Goal: Find specific page/section: Find specific page/section

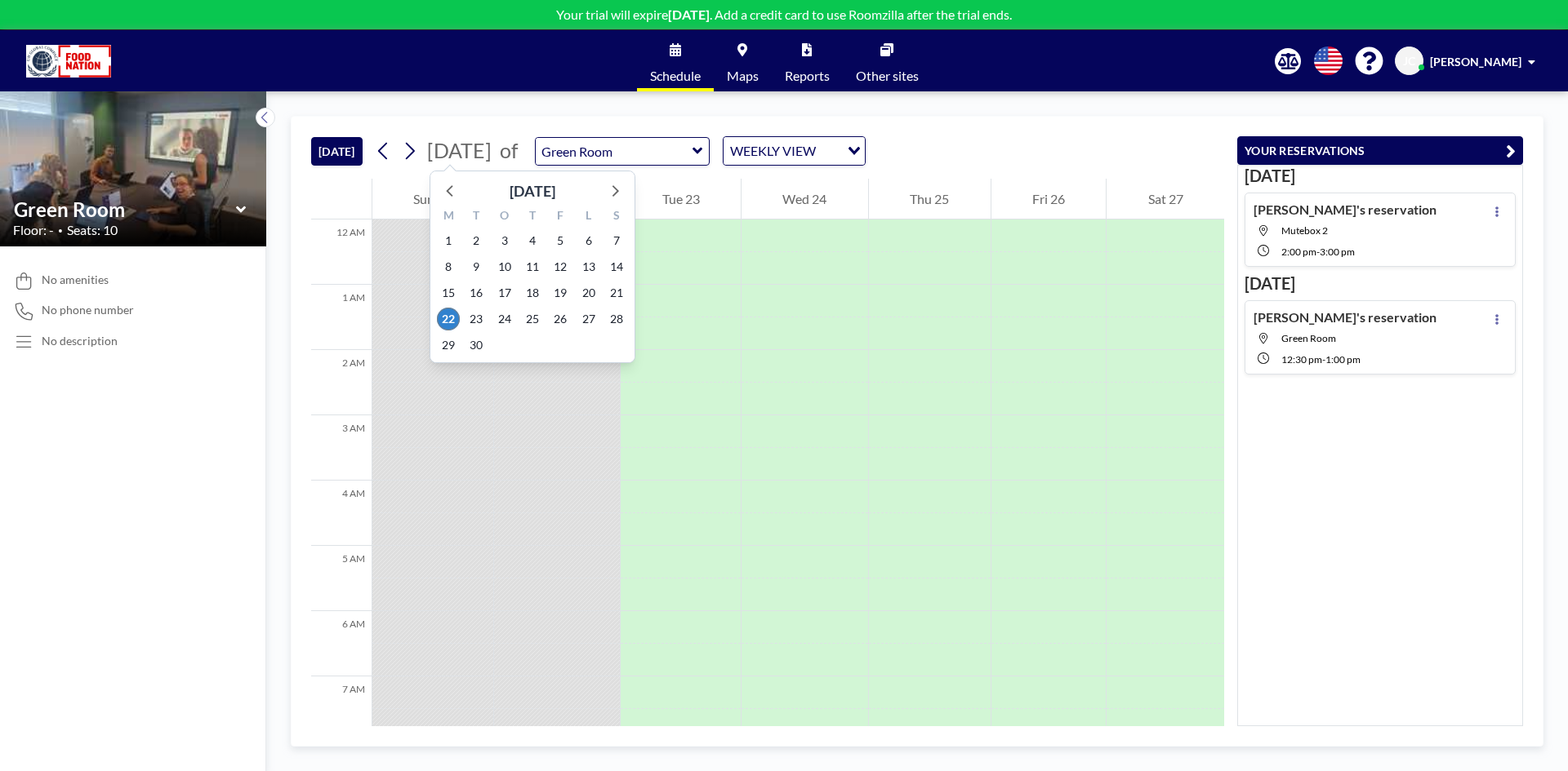
scroll to position [740, 0]
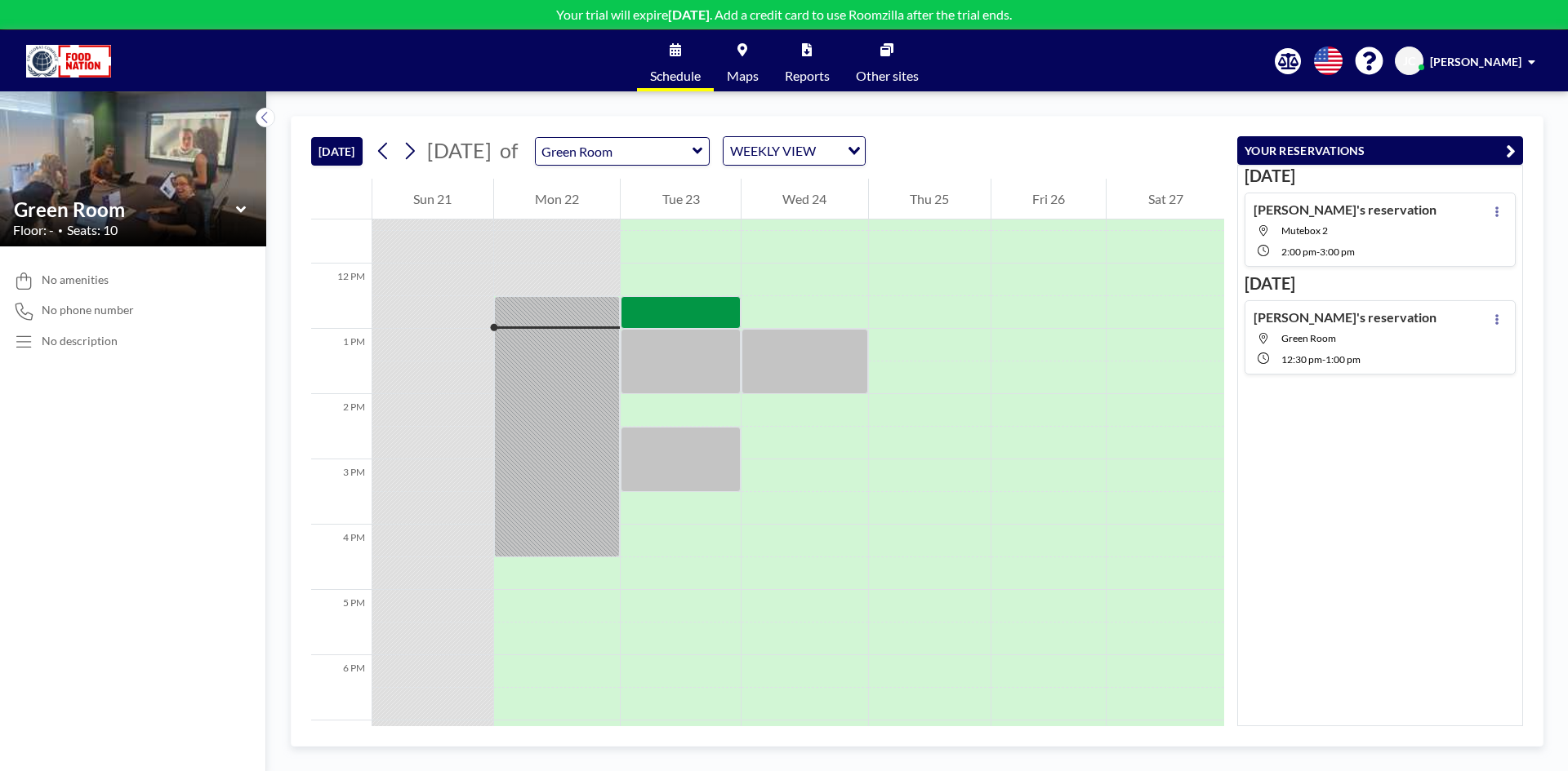
click at [240, 209] on icon at bounding box center [240, 208] width 10 height 6
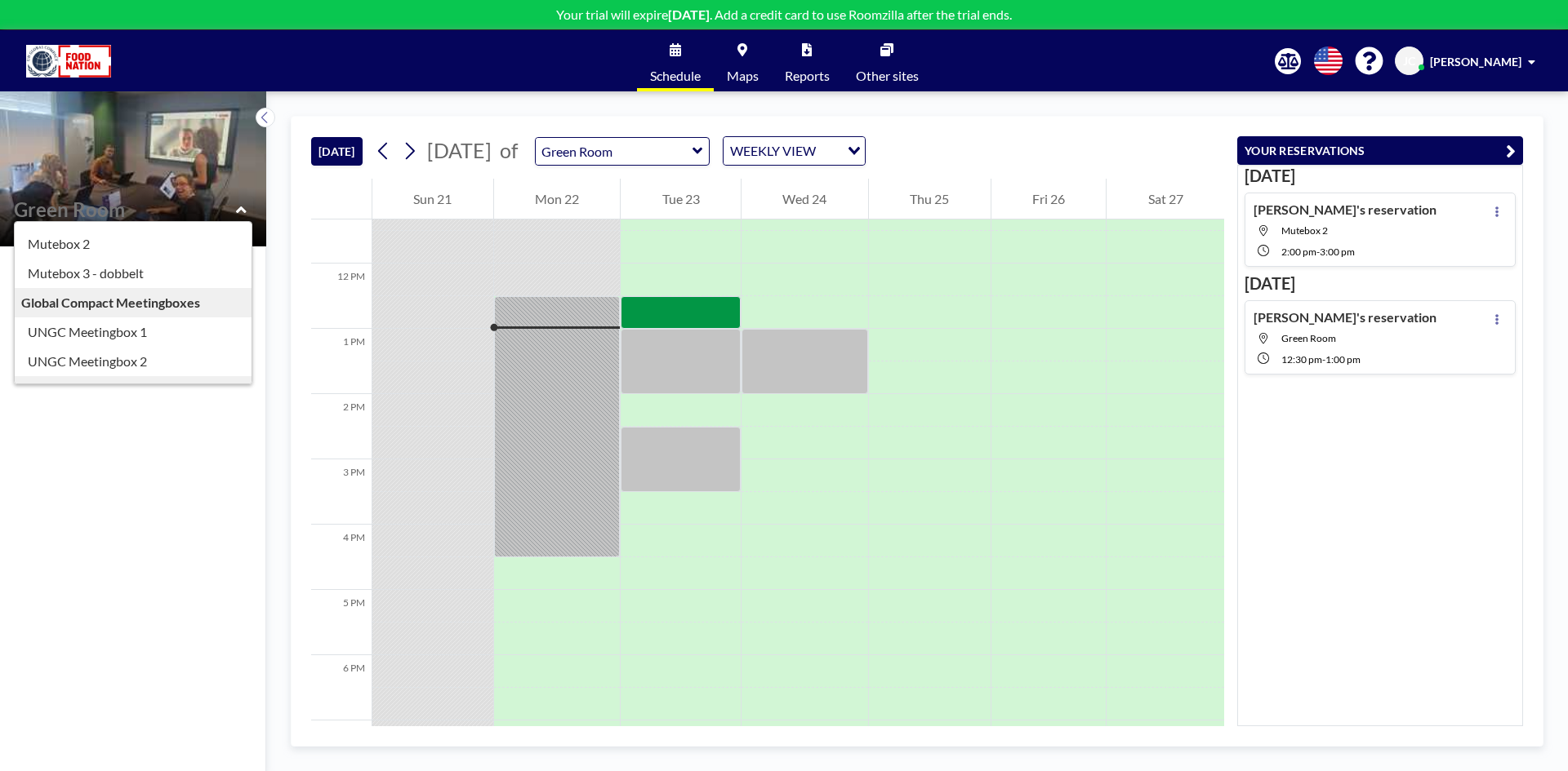
scroll to position [140, 0]
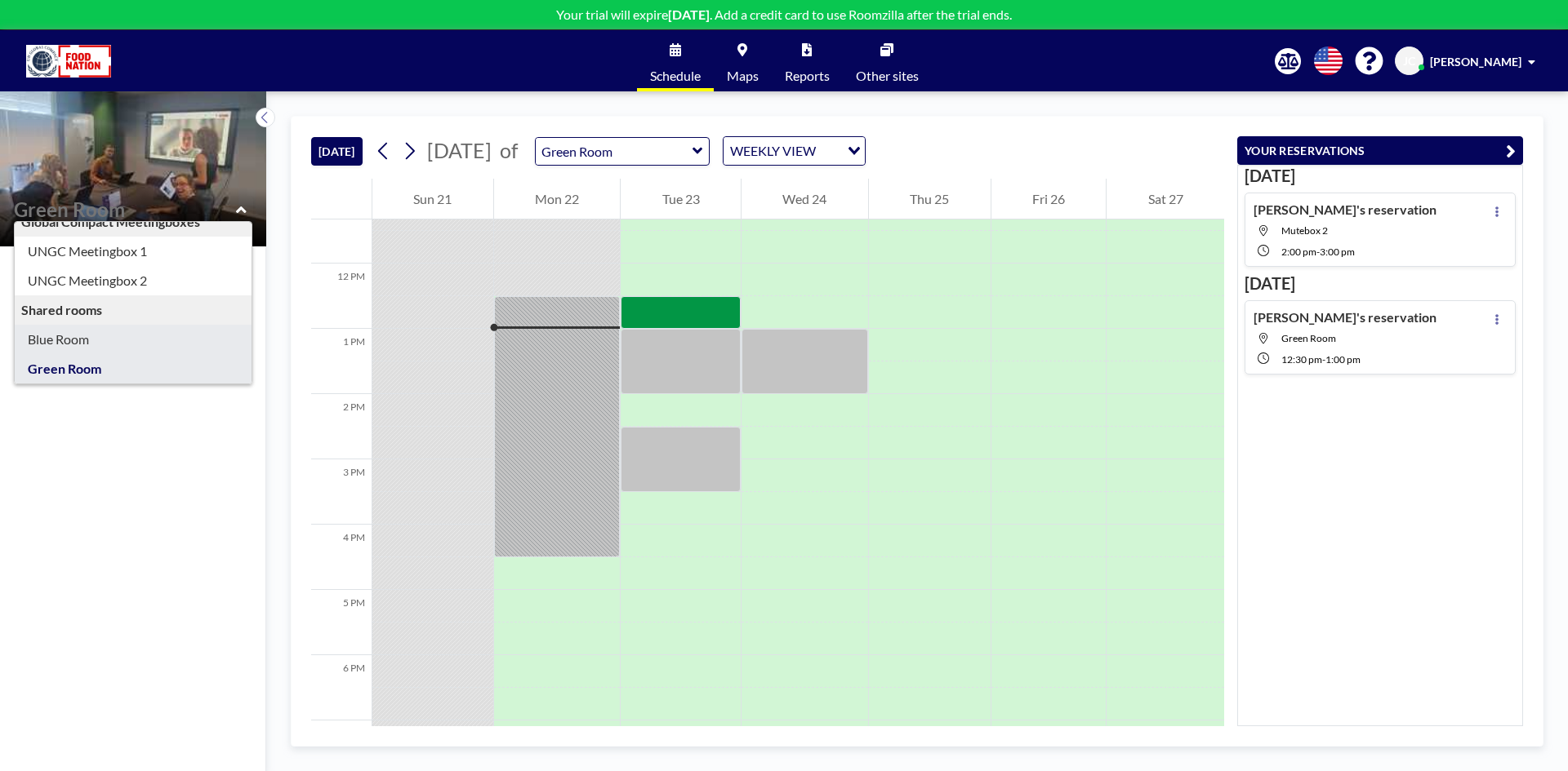
type input "Blue Room"
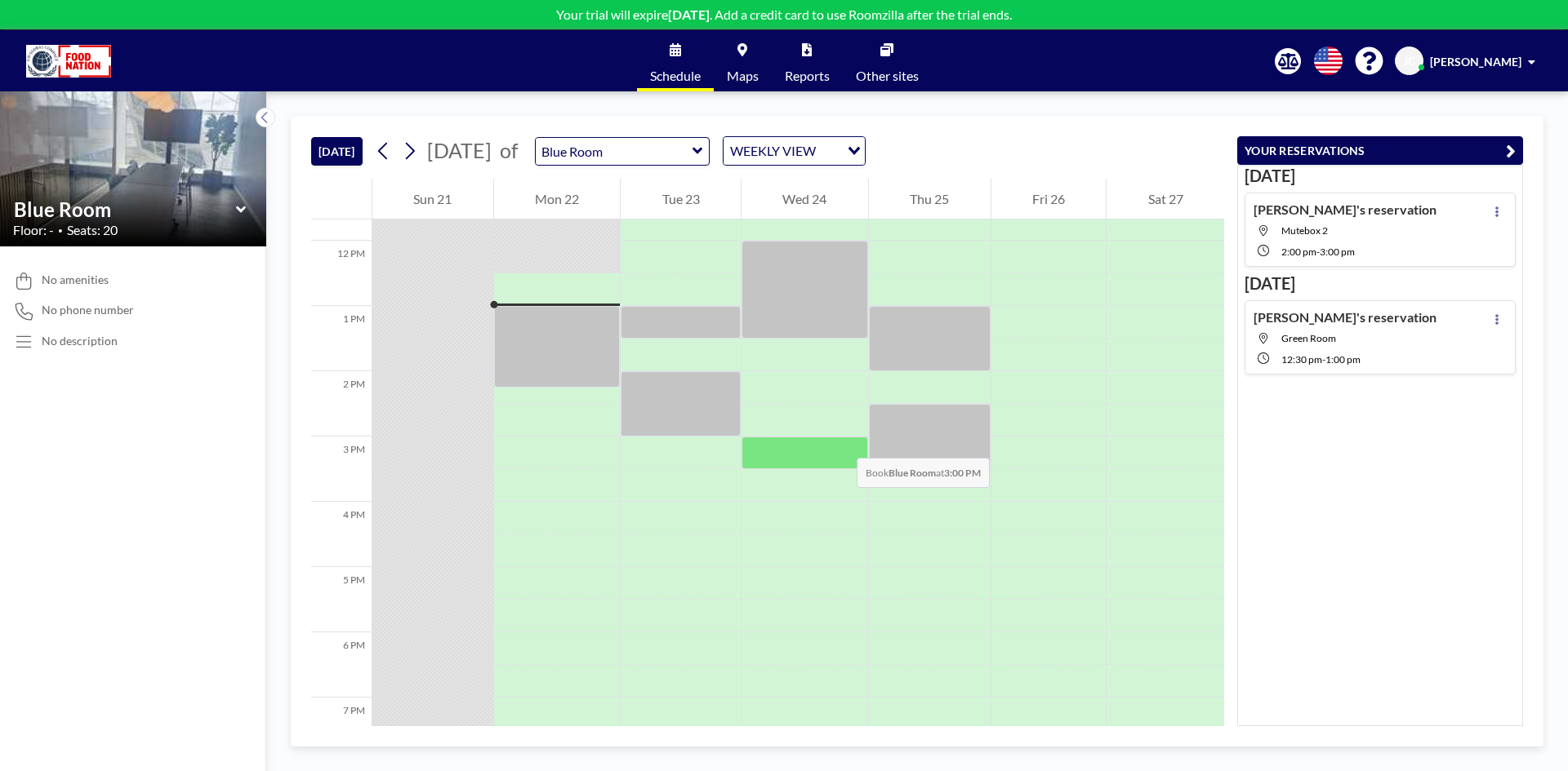
scroll to position [784, 0]
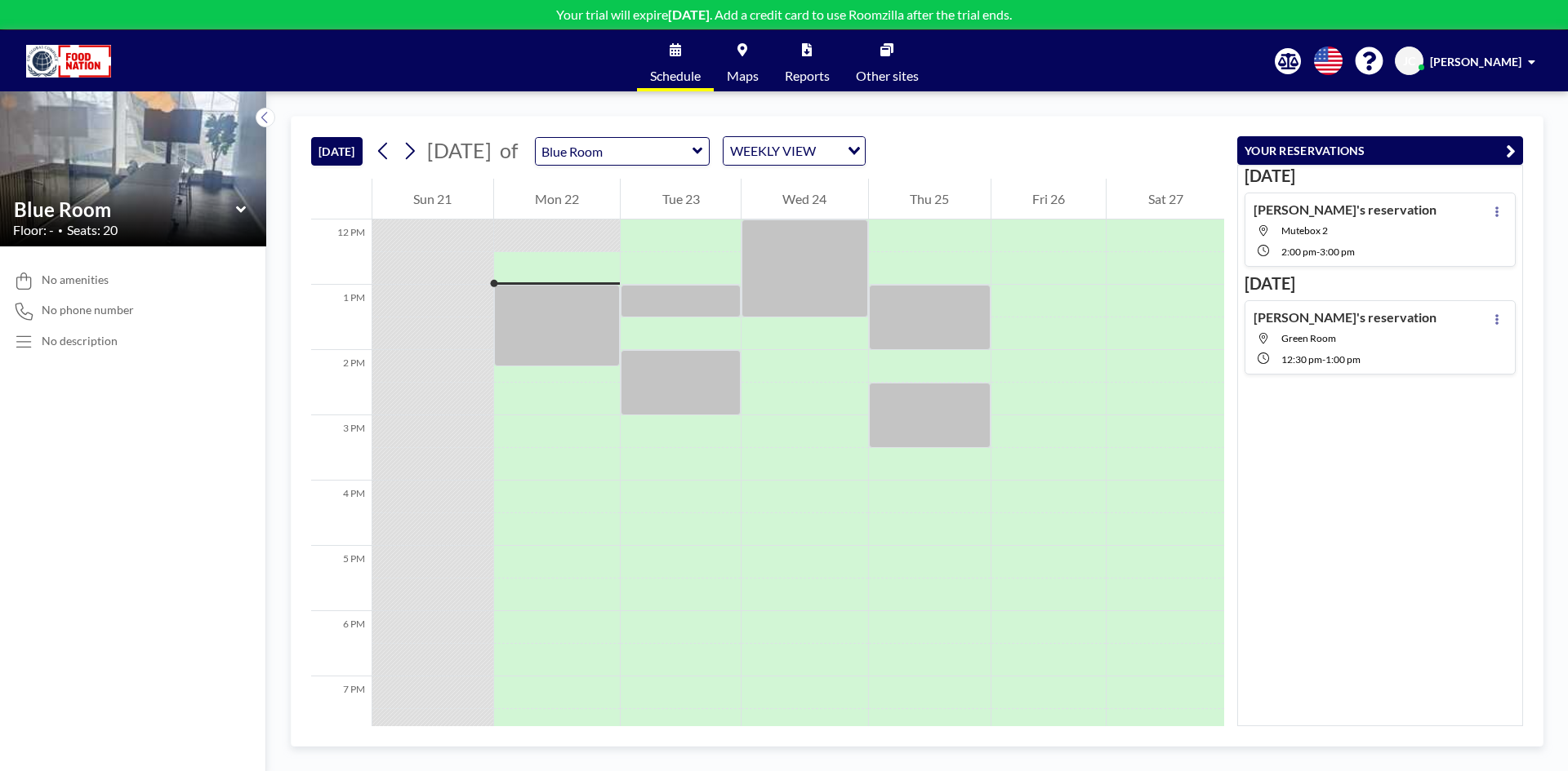
click at [238, 205] on icon at bounding box center [242, 209] width 11 height 16
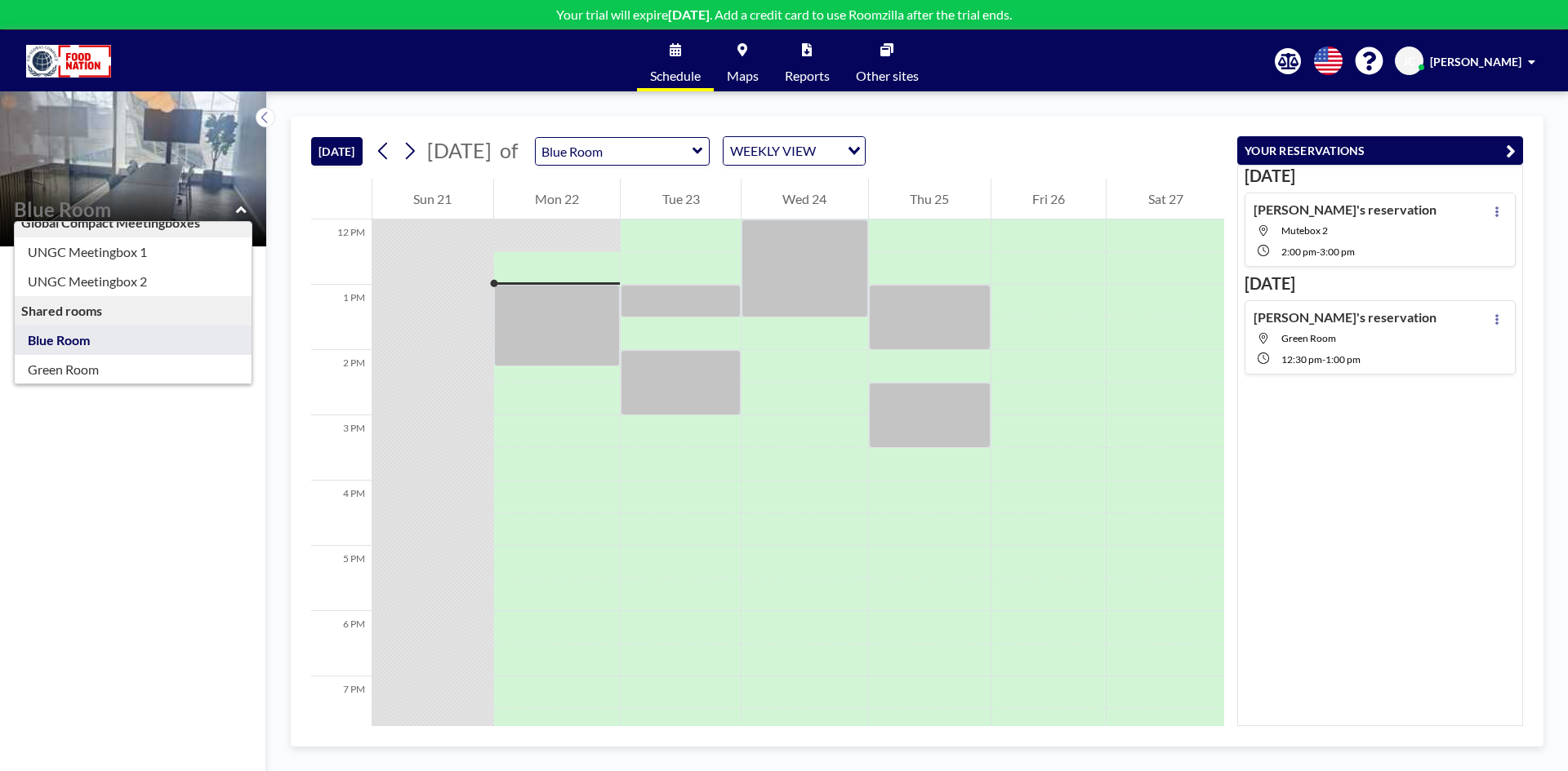
scroll to position [140, 0]
type input "Green Room"
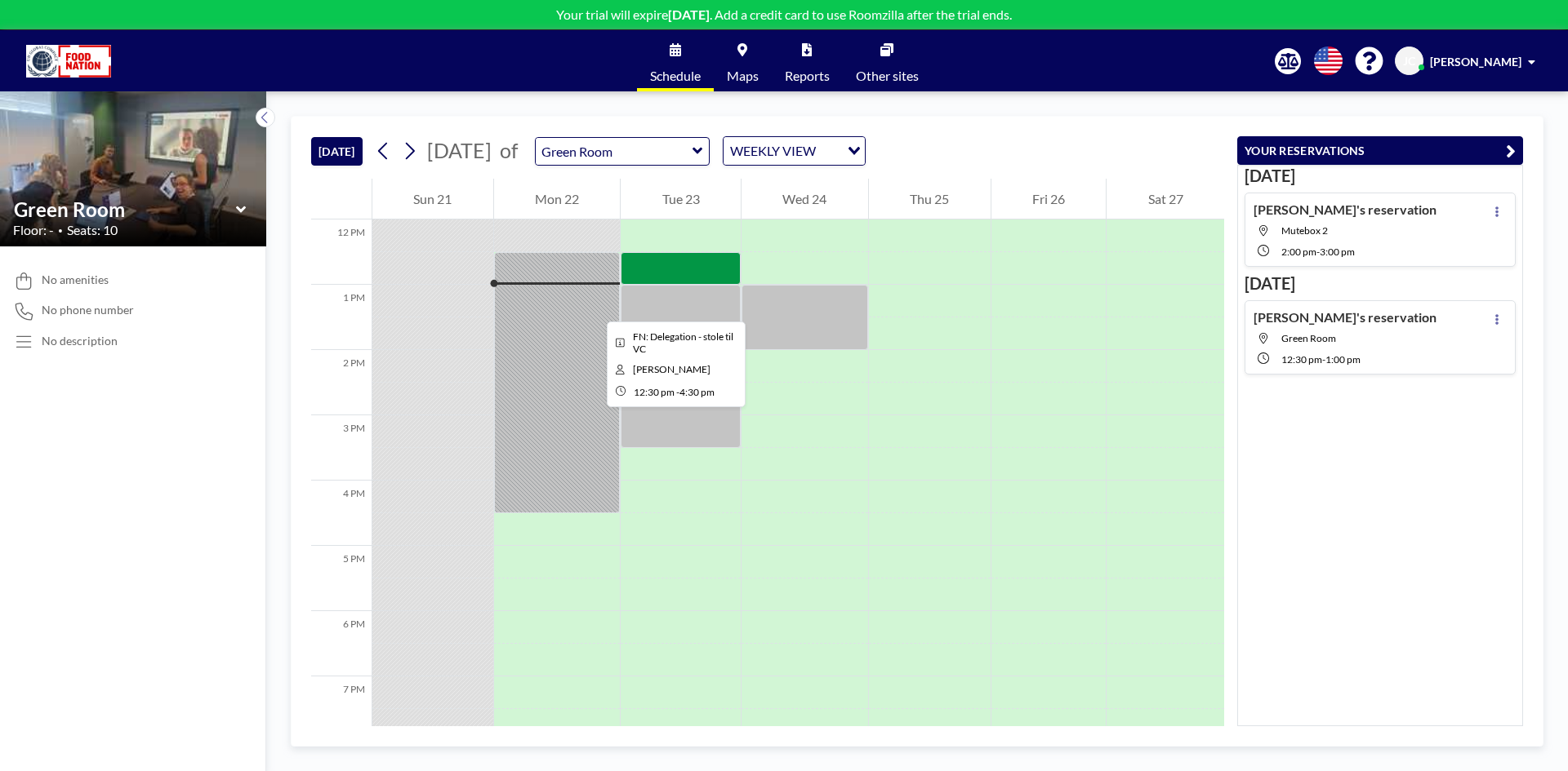
scroll to position [702, 0]
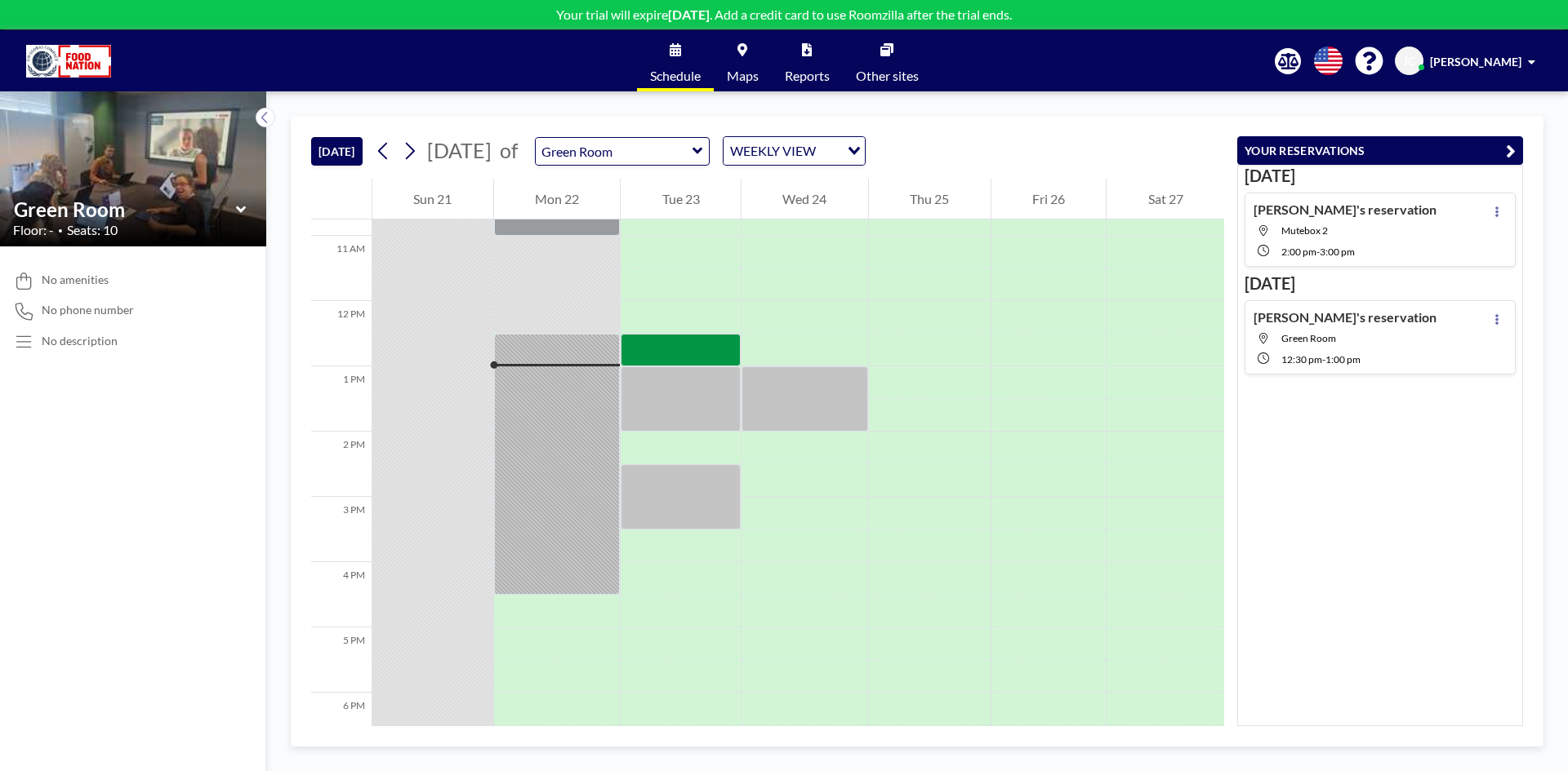
click at [238, 211] on icon at bounding box center [242, 209] width 11 height 16
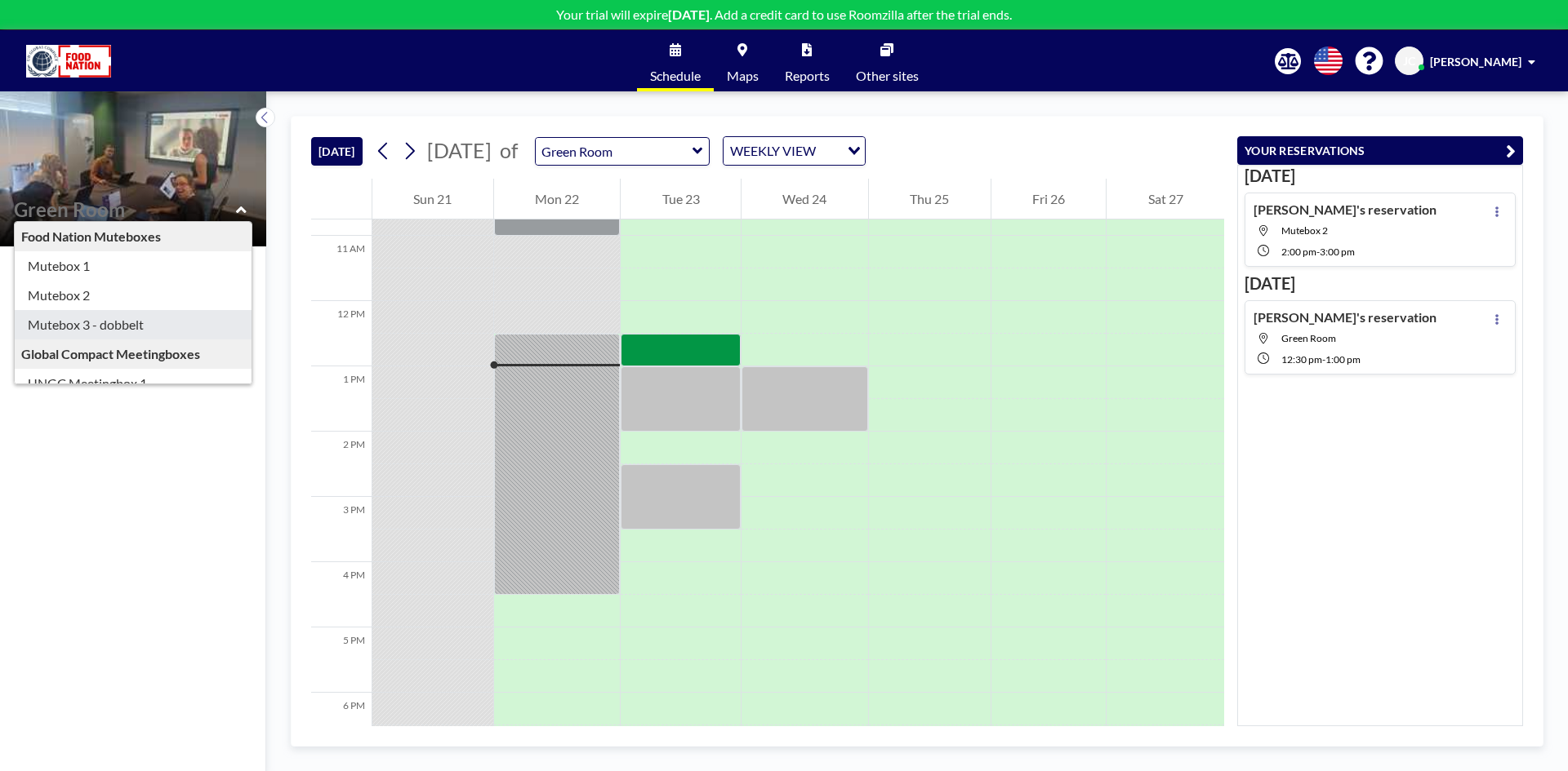
type input "Mutebox 3 - dobbelt"
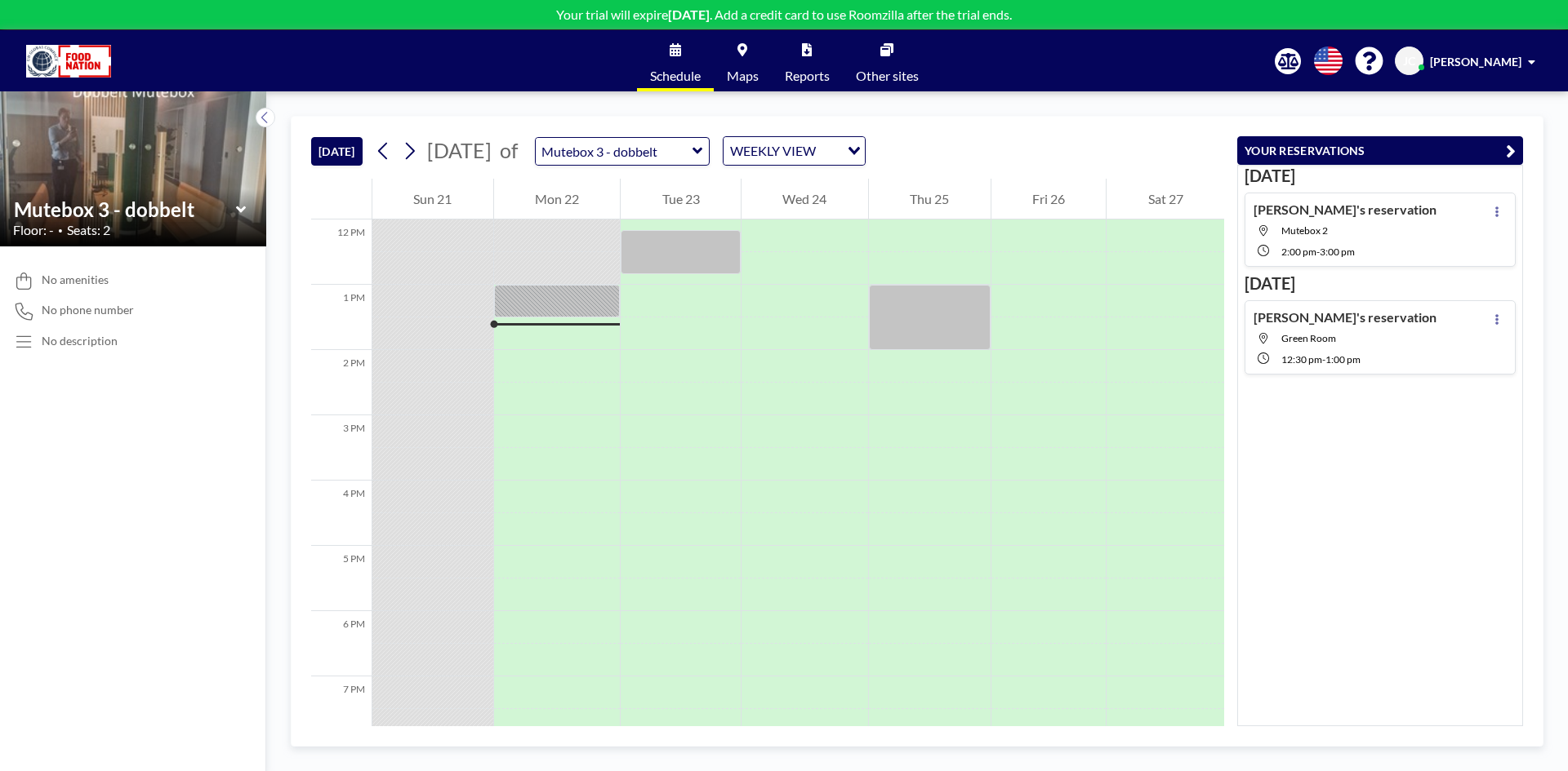
scroll to position [784, 0]
click at [240, 212] on icon at bounding box center [240, 208] width 10 height 6
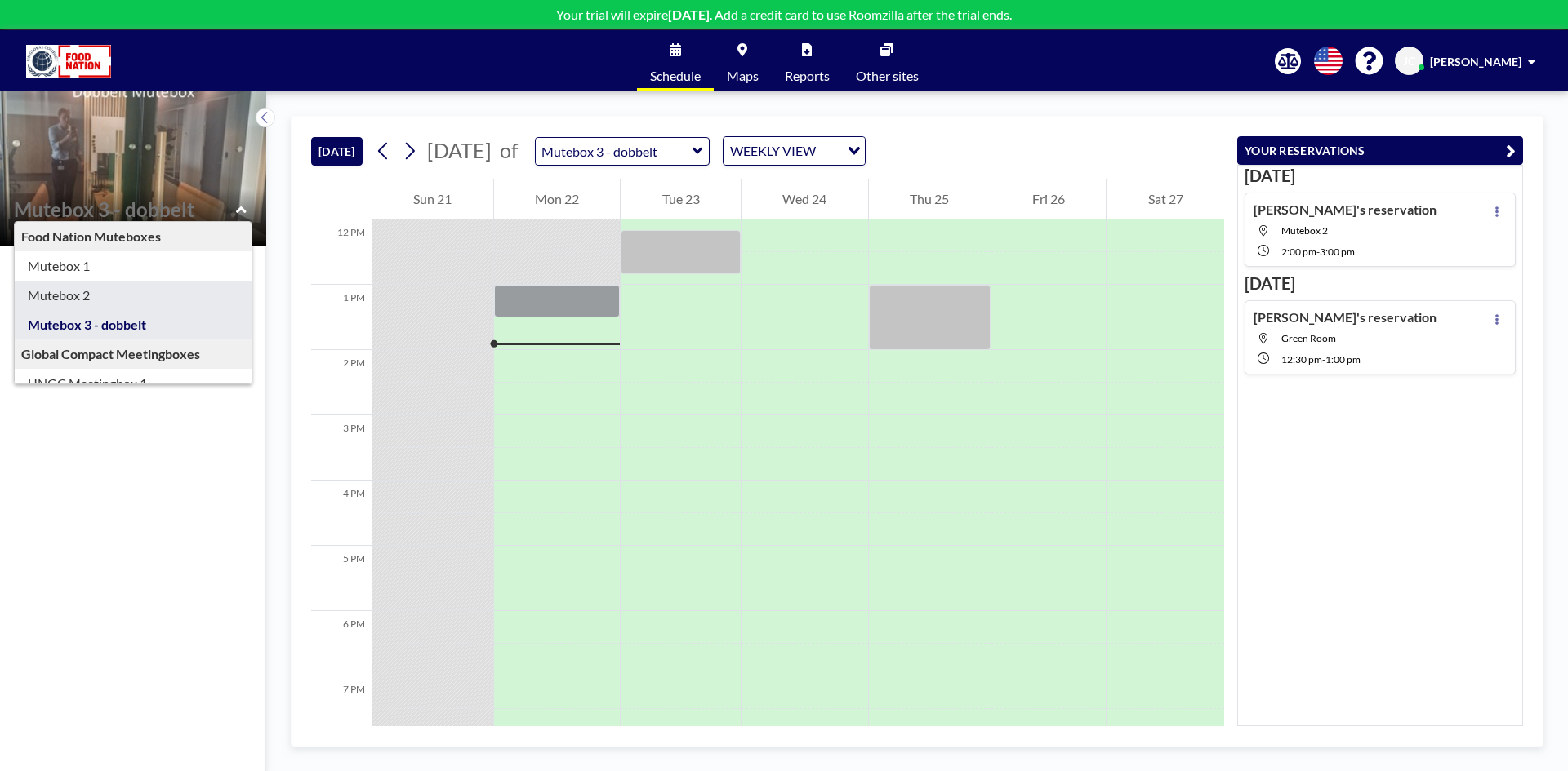
type input "Mutebox 2"
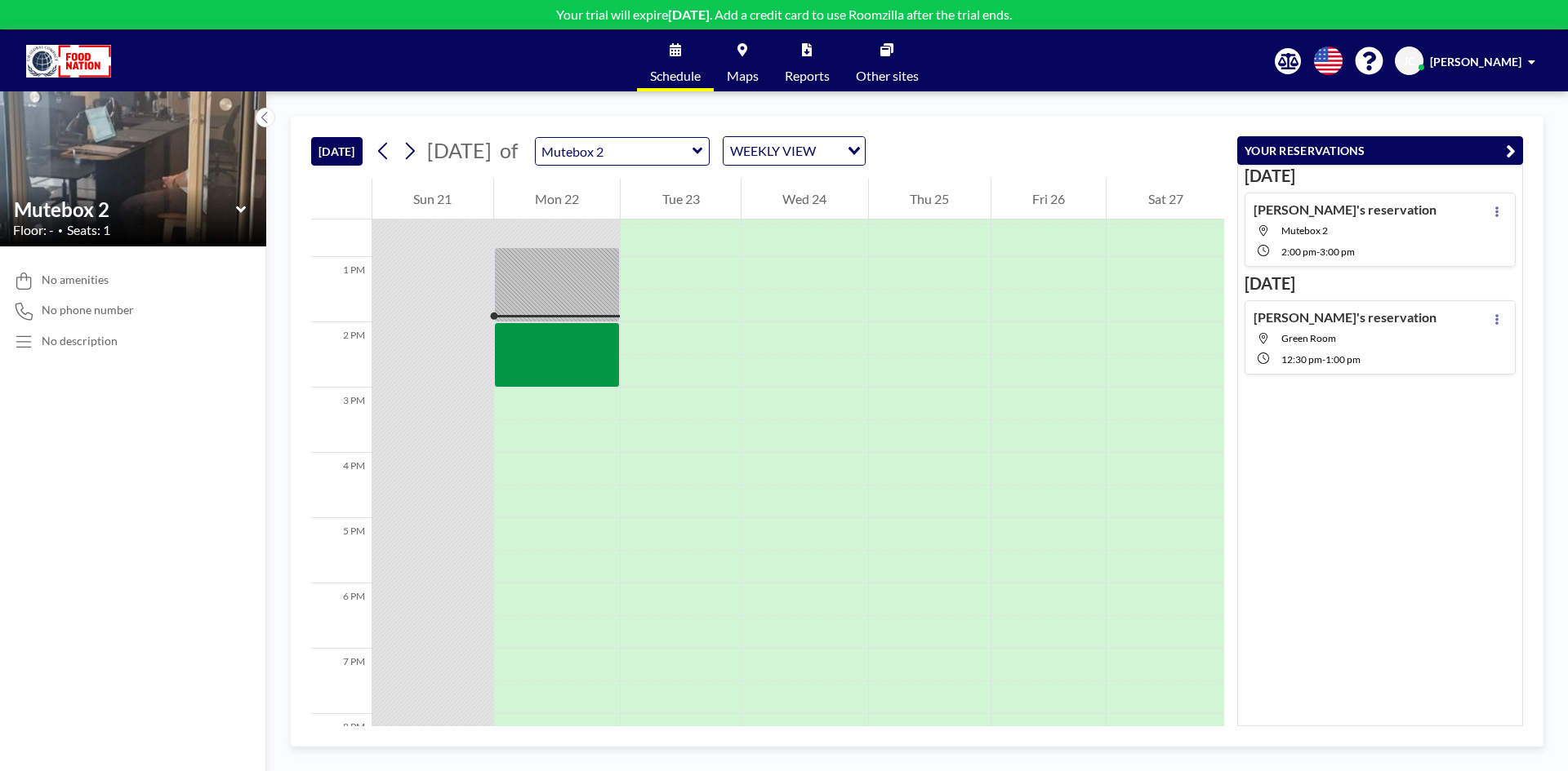
scroll to position [849, 0]
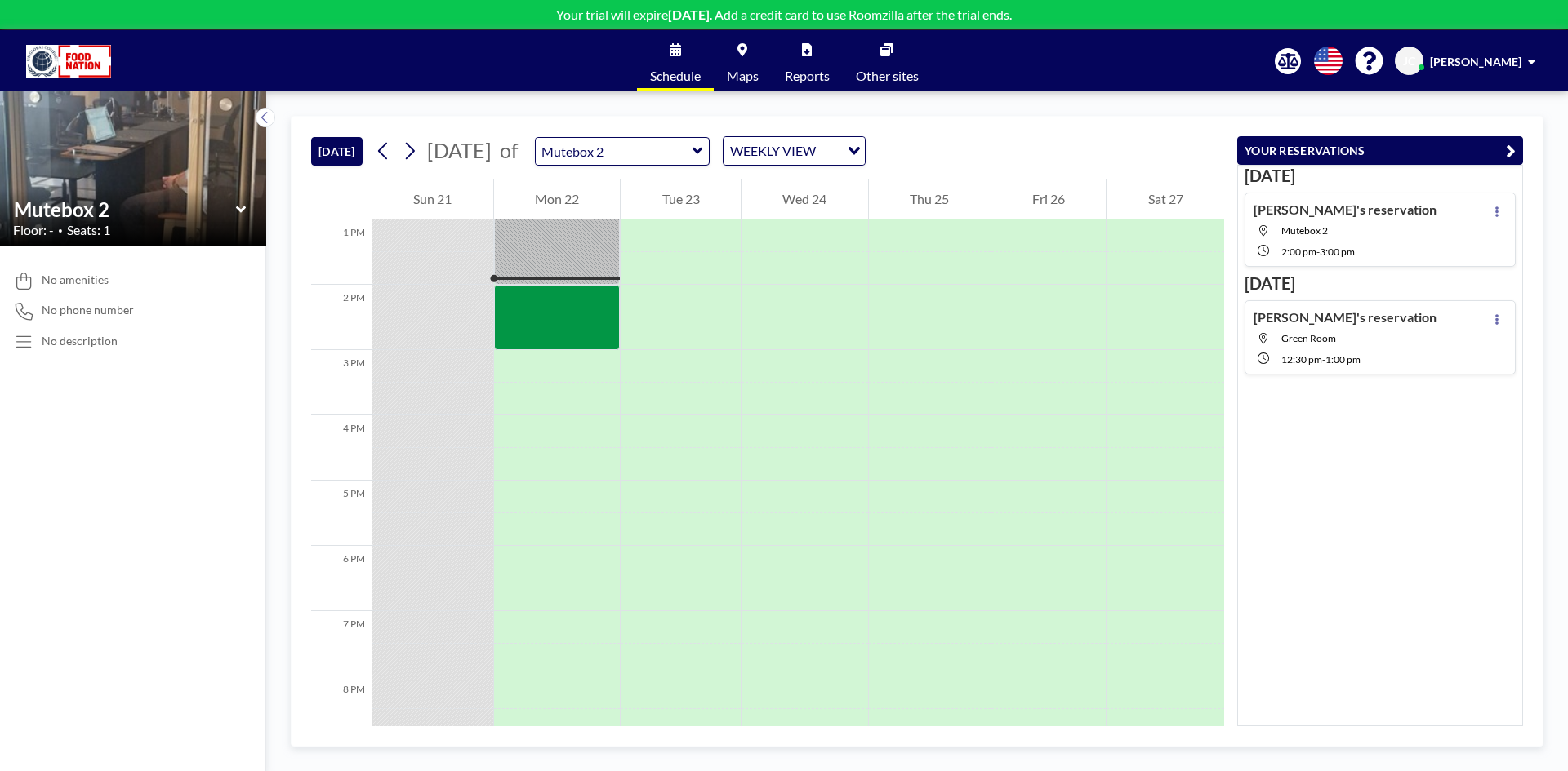
click at [166, 182] on img at bounding box center [132, 168] width 266 height 518
click at [243, 210] on icon at bounding box center [240, 208] width 10 height 6
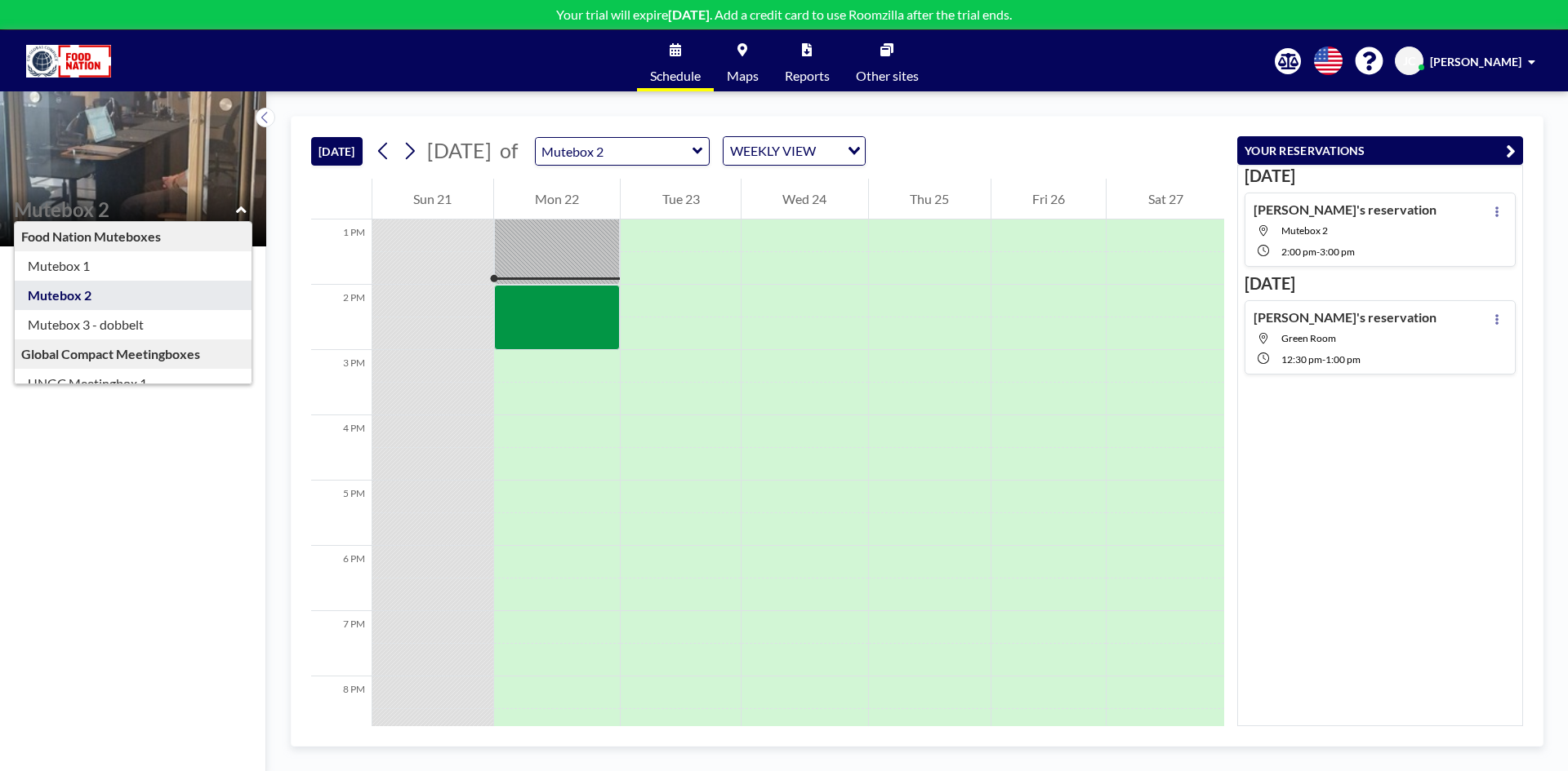
click at [159, 145] on img at bounding box center [132, 168] width 266 height 518
click at [185, 158] on img at bounding box center [132, 168] width 266 height 518
click at [239, 209] on icon at bounding box center [241, 208] width 10 height 6
type input "Mutebox 2"
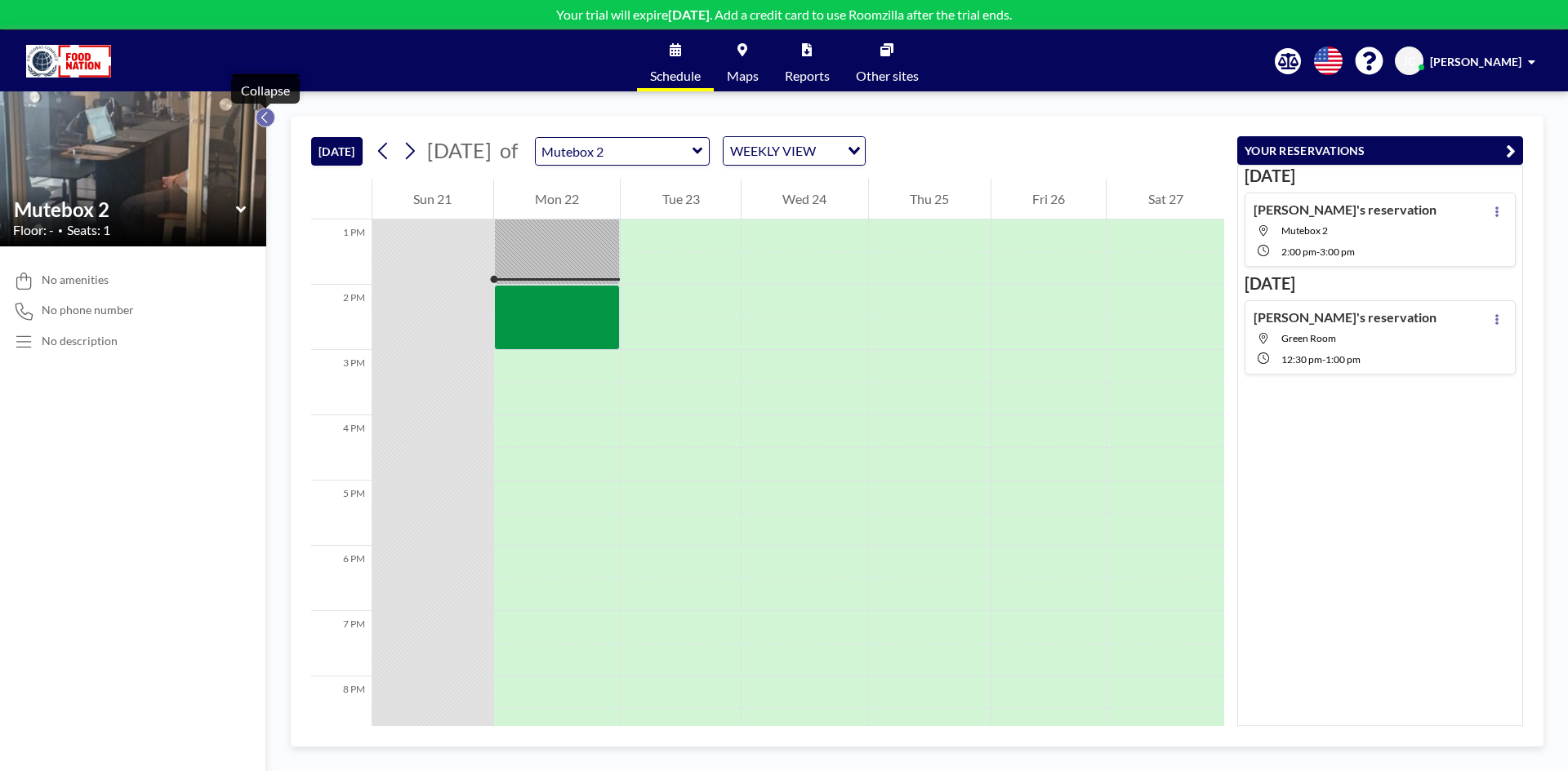
click at [259, 116] on button at bounding box center [266, 117] width 20 height 20
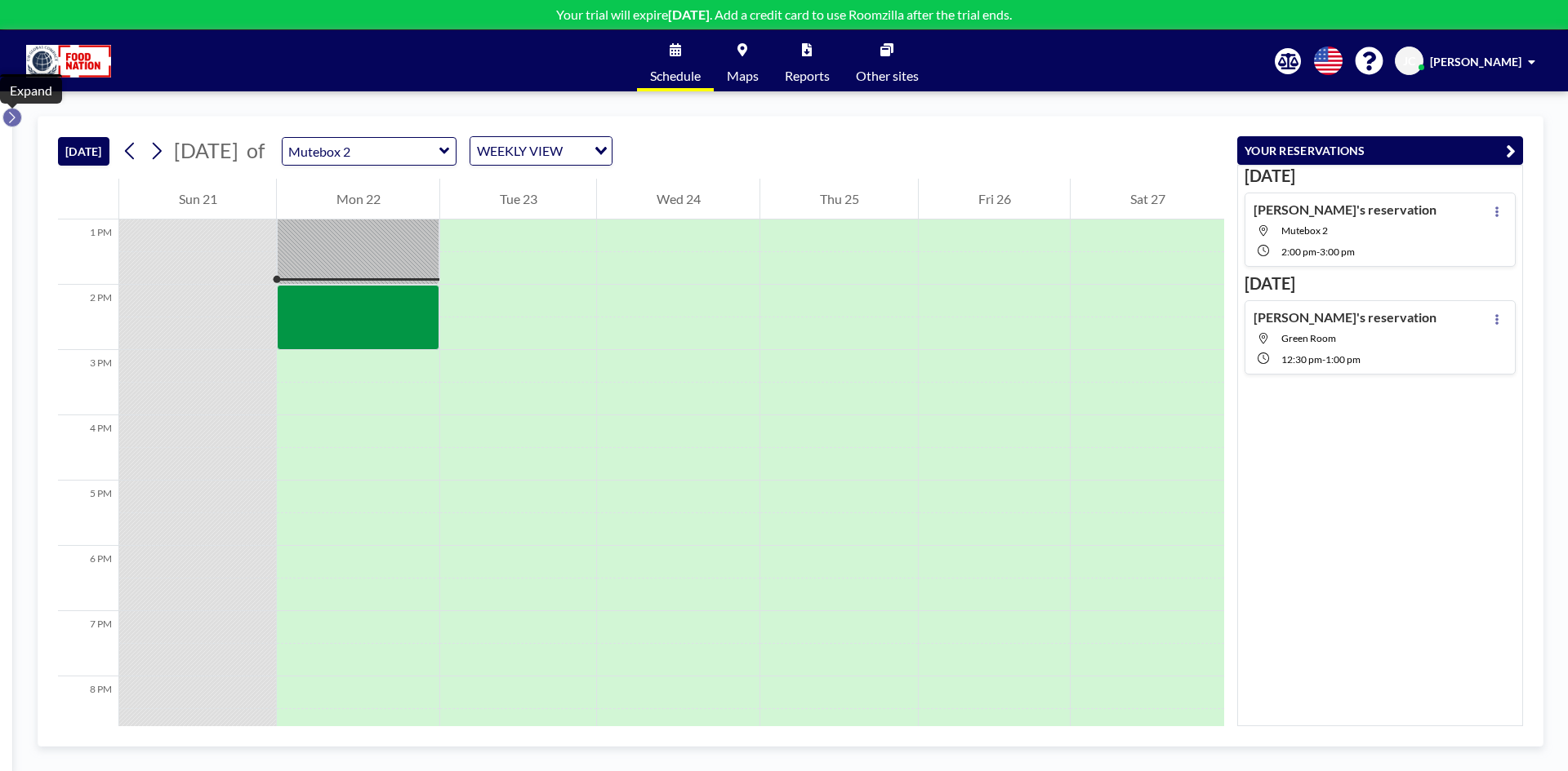
click at [15, 124] on icon at bounding box center [12, 117] width 11 height 16
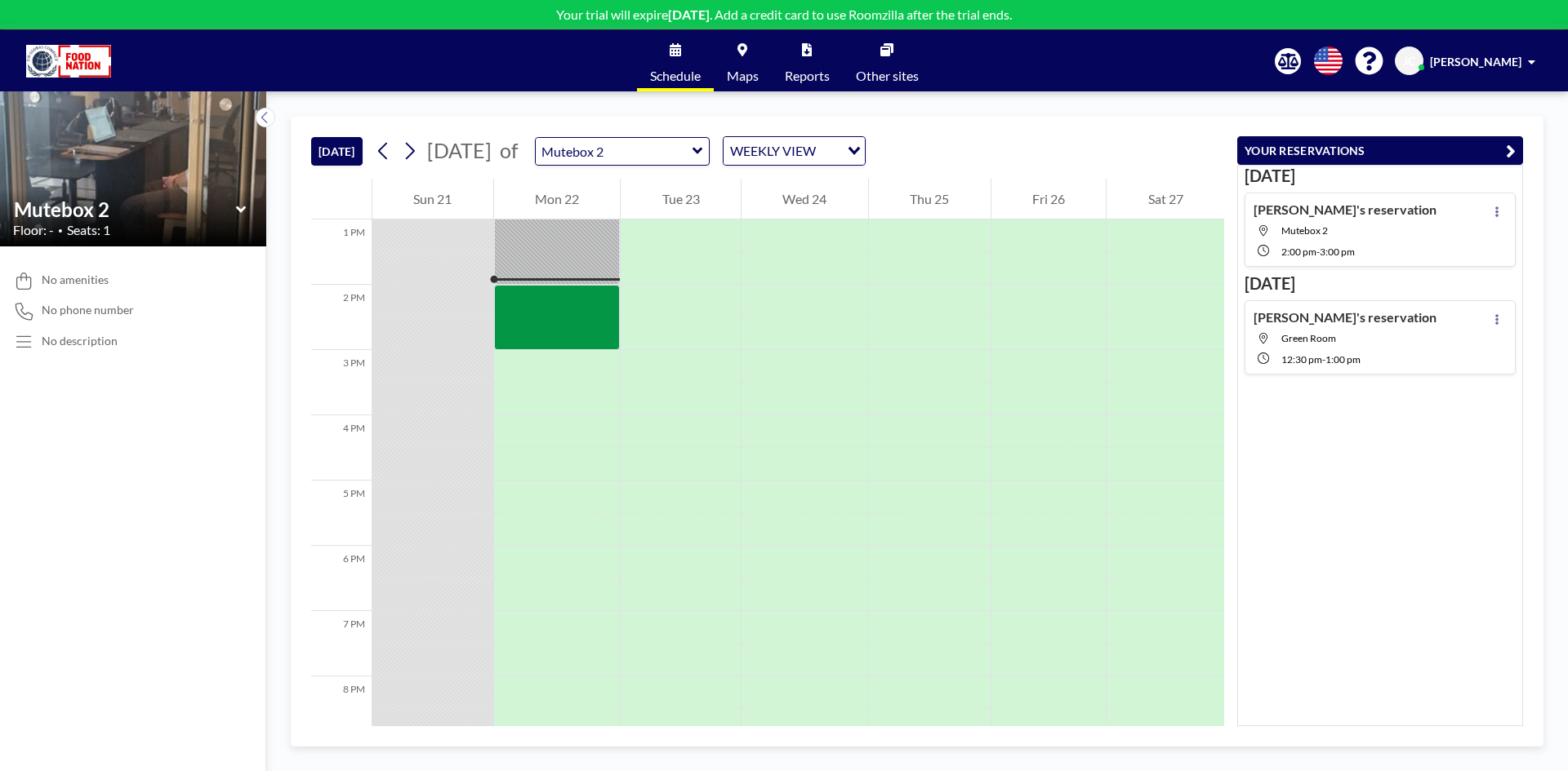
click at [238, 205] on icon at bounding box center [242, 209] width 11 height 16
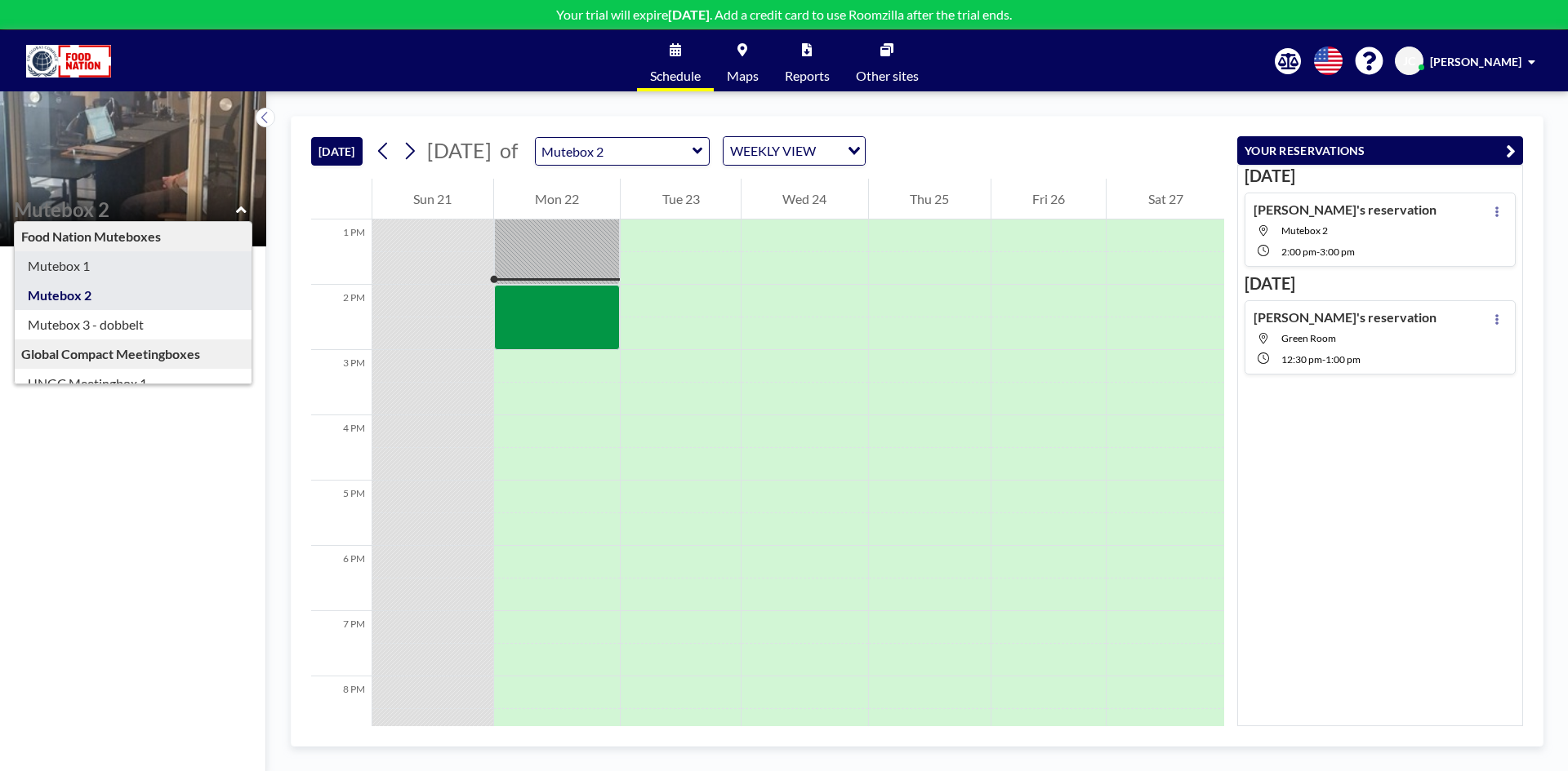
type input "Mutebox 1"
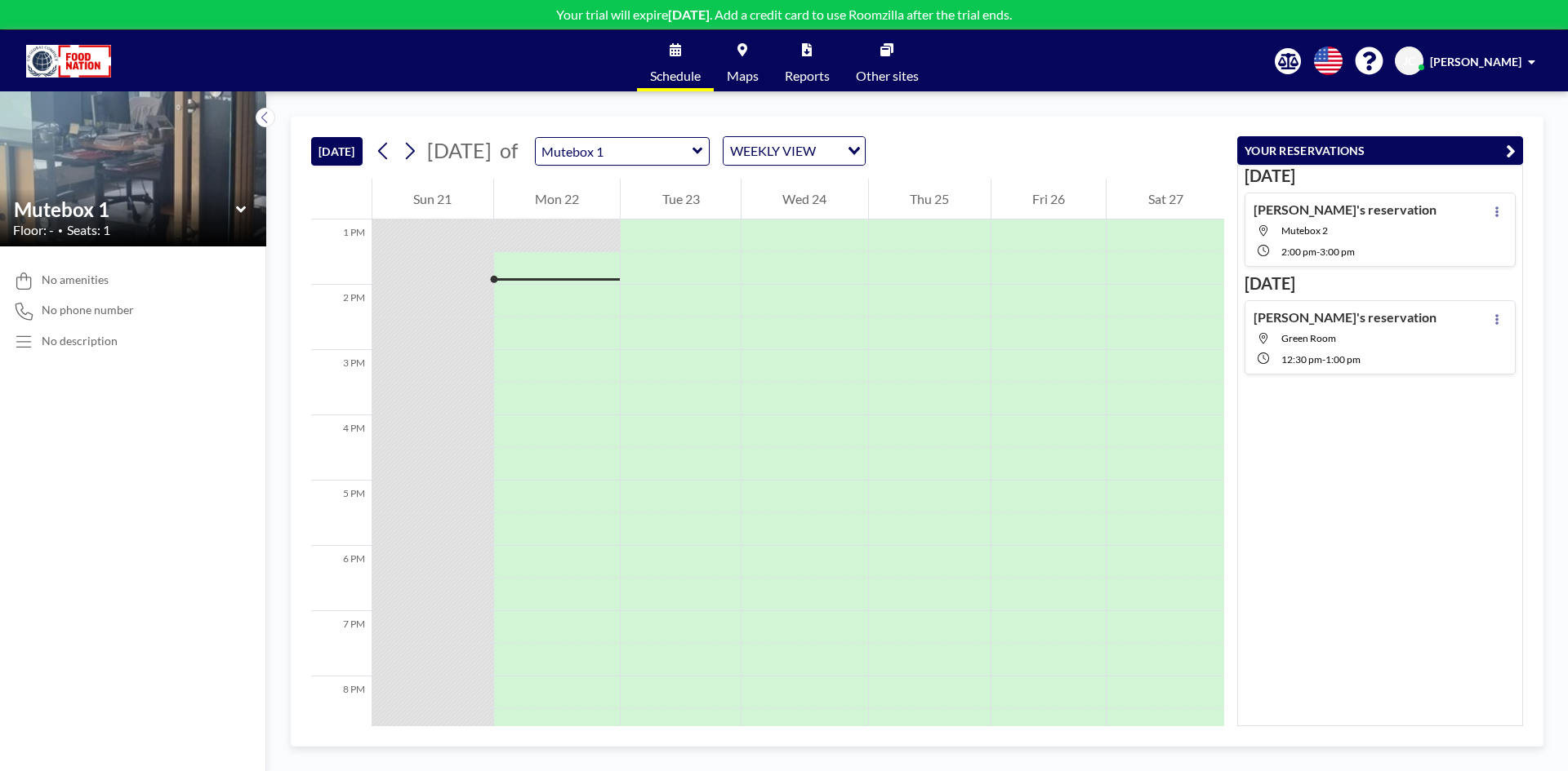
click at [239, 209] on icon at bounding box center [240, 208] width 10 height 6
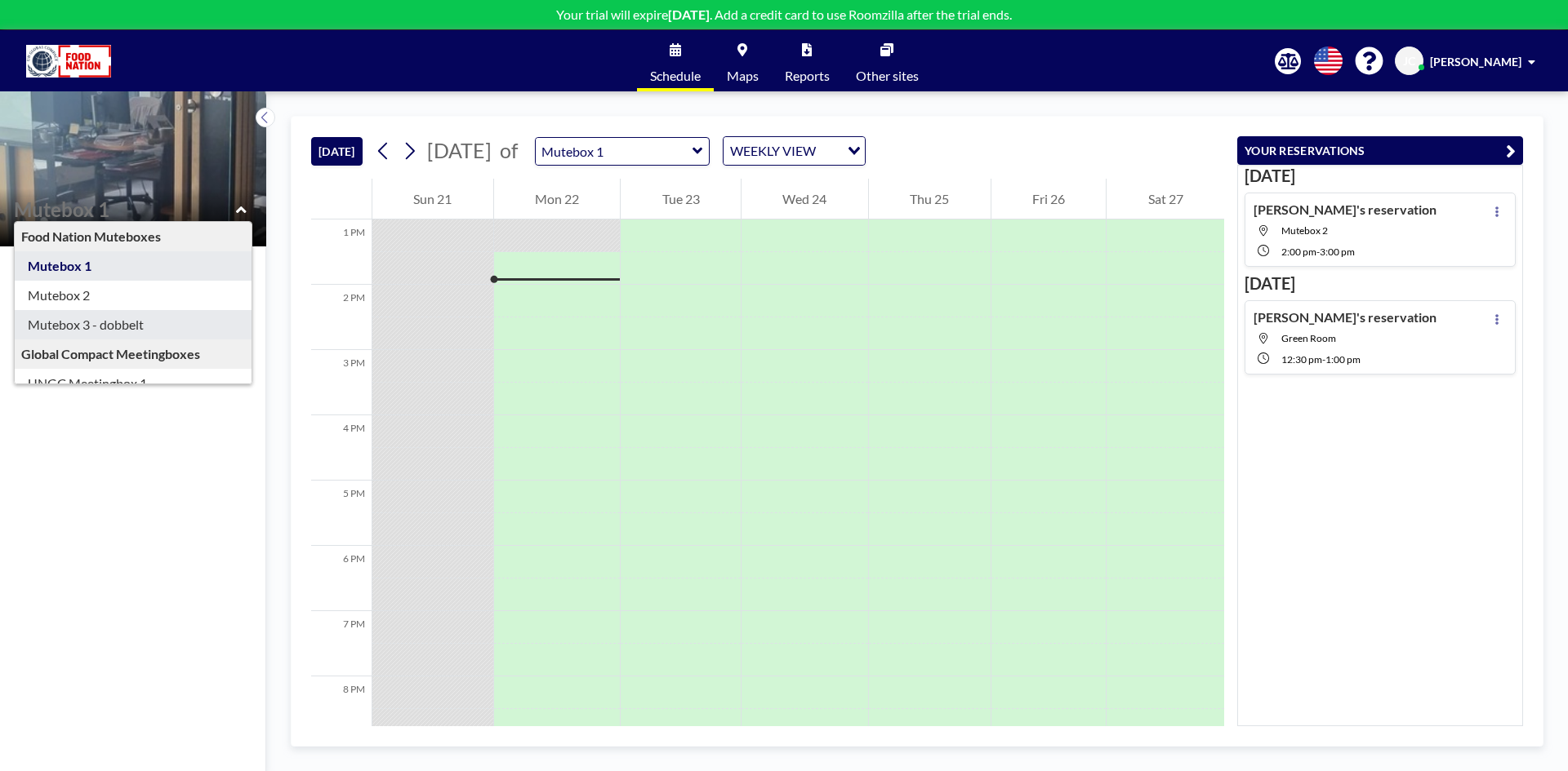
type input "Mutebox 3 - dobbelt"
